Goal: Information Seeking & Learning: Learn about a topic

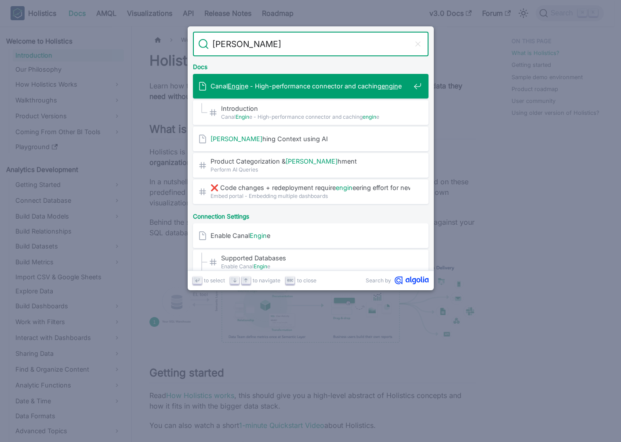
type input "enrich"
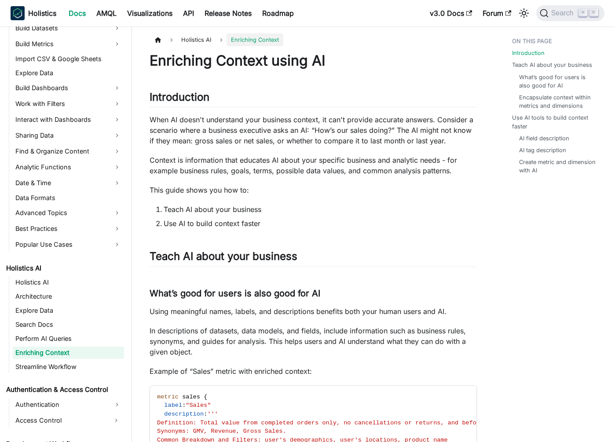
click at [290, 131] on p "When AI doesn't understand your business context, it can't provide accurate ans…" at bounding box center [313, 130] width 327 height 32
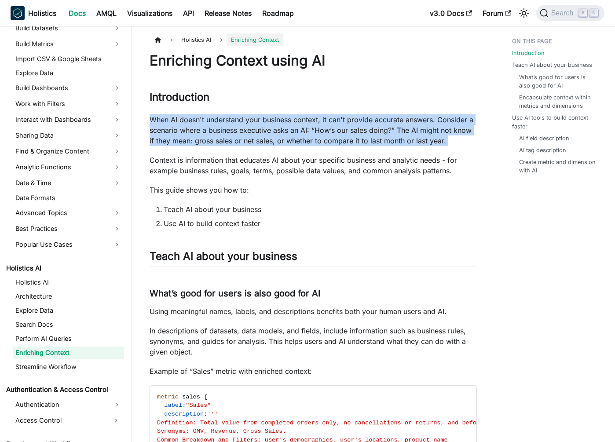
click at [290, 131] on p "When AI doesn't understand your business context, it can't provide accurate ans…" at bounding box center [313, 130] width 327 height 32
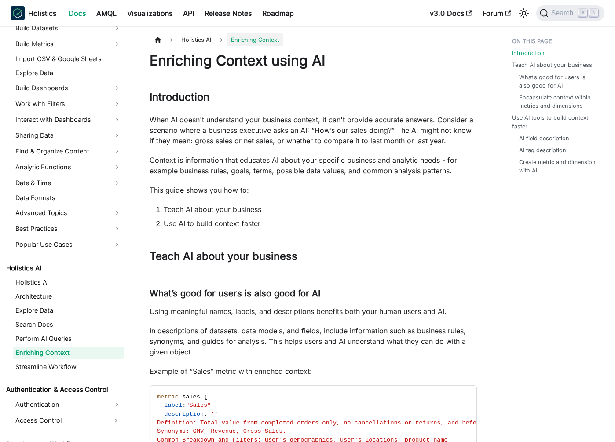
click at [286, 164] on p "Context is information that educates AI about your specific business and analyt…" at bounding box center [313, 165] width 327 height 21
